Goal: Transaction & Acquisition: Purchase product/service

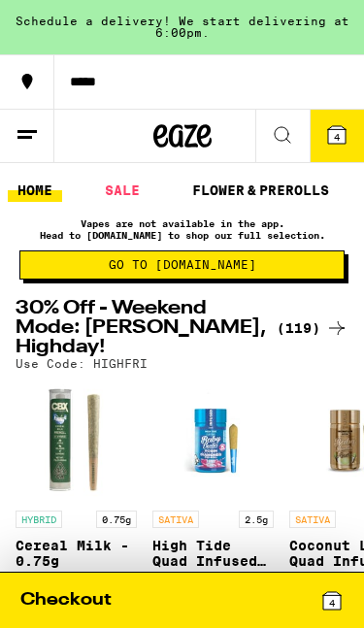
click at [333, 143] on icon at bounding box center [336, 134] width 17 height 17
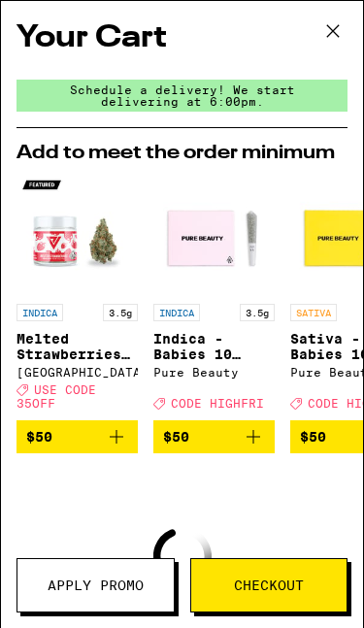
click at [339, 40] on icon at bounding box center [333, 31] width 29 height 29
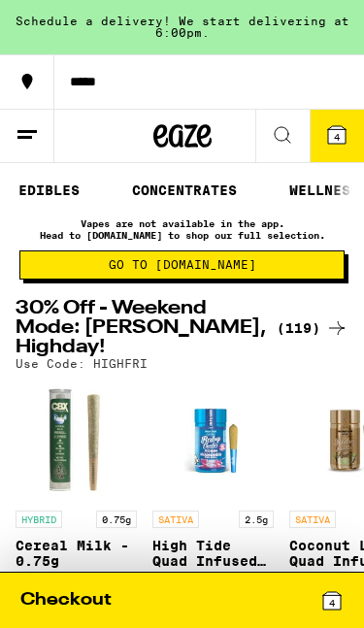
scroll to position [0, 462]
click at [170, 186] on link "CONCENTRATES" at bounding box center [181, 190] width 124 height 23
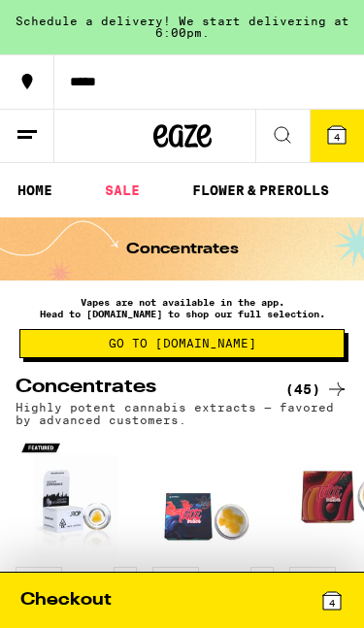
click at [341, 142] on icon at bounding box center [336, 134] width 17 height 17
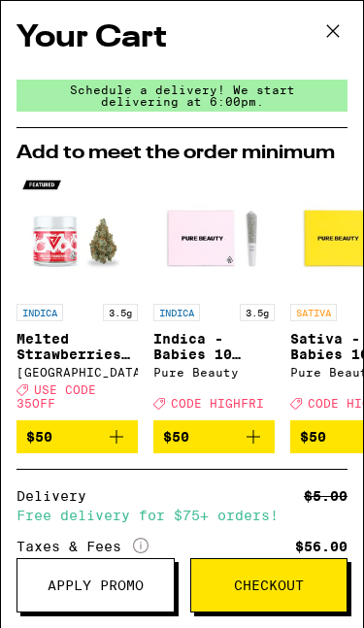
click at [337, 28] on icon at bounding box center [333, 31] width 29 height 29
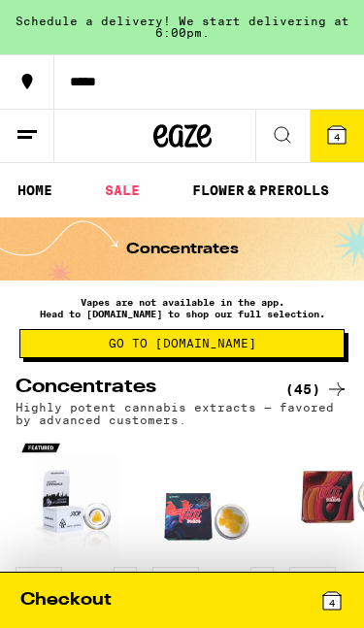
click at [329, 599] on span "4" at bounding box center [332, 603] width 6 height 12
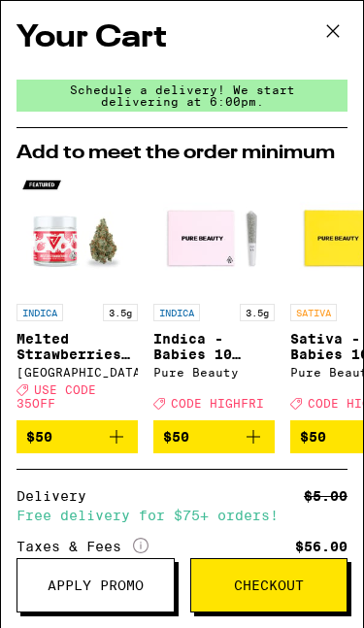
click at [324, 28] on icon at bounding box center [333, 31] width 29 height 29
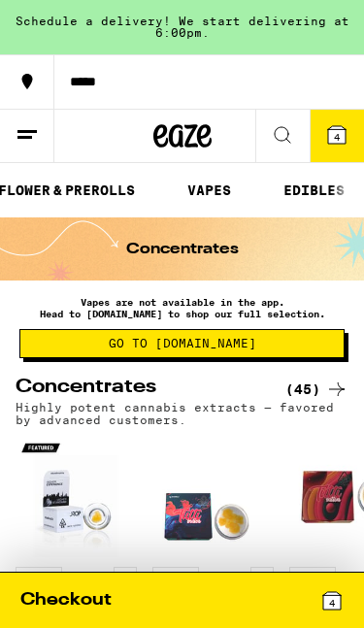
scroll to position [0, 196]
click at [202, 188] on button "VAPES" at bounding box center [207, 190] width 63 height 23
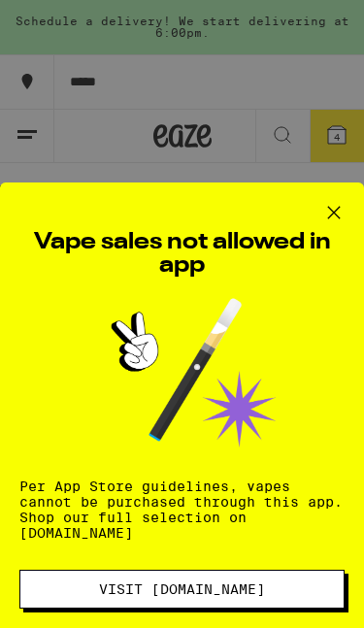
click at [149, 587] on span "Visit [DOMAIN_NAME]" at bounding box center [182, 590] width 166 height 14
click at [330, 217] on icon at bounding box center [333, 212] width 29 height 29
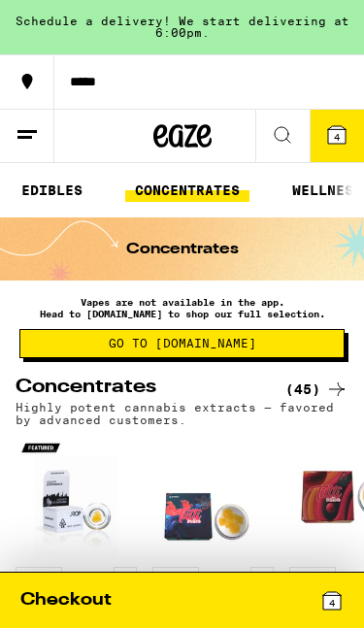
scroll to position [0, 455]
click at [173, 189] on link "CONCENTRATES" at bounding box center [188, 190] width 124 height 23
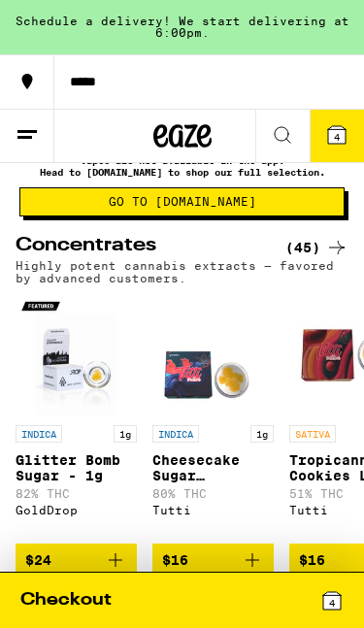
scroll to position [139, 0]
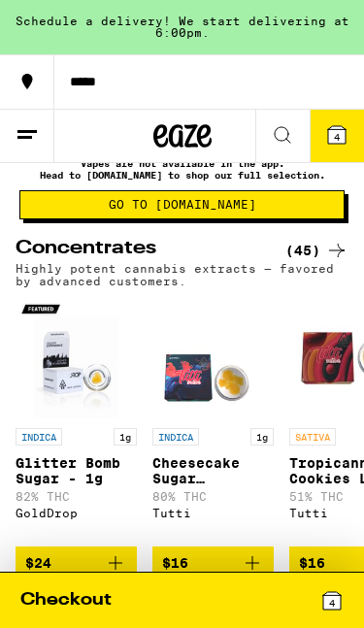
click at [319, 252] on div "(45)" at bounding box center [316, 250] width 63 height 23
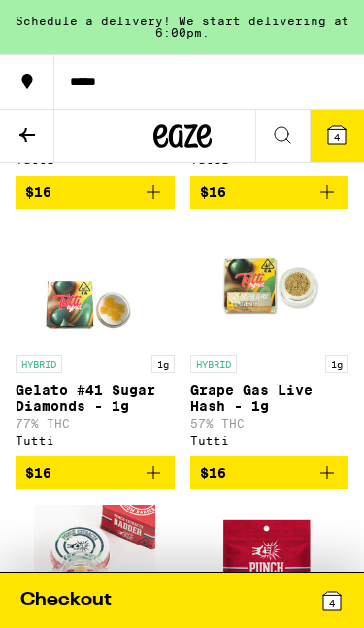
scroll to position [786, 0]
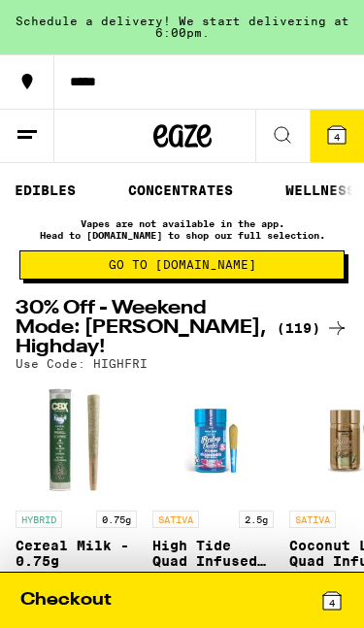
scroll to position [0, 462]
click at [185, 202] on link "CONCENTRATES" at bounding box center [181, 190] width 124 height 23
